Goal: Find specific page/section: Find specific page/section

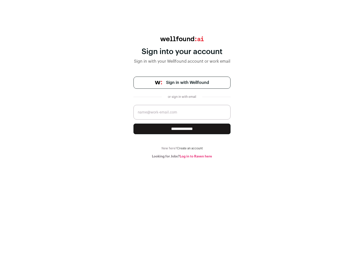
click at [187, 83] on span "Sign in with Wellfound" at bounding box center [187, 83] width 43 height 6
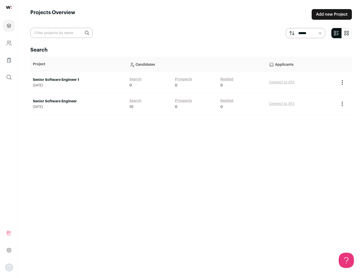
click at [78, 101] on link "Senior Software Engineer" at bounding box center [79, 101] width 92 height 5
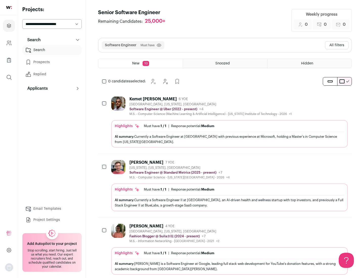
click at [225, 122] on div "Highlights Must have: 1 / 1 How many must haves have been fulfilled? | Response…" at bounding box center [229, 134] width 237 height 28
